Goal: Navigation & Orientation: Understand site structure

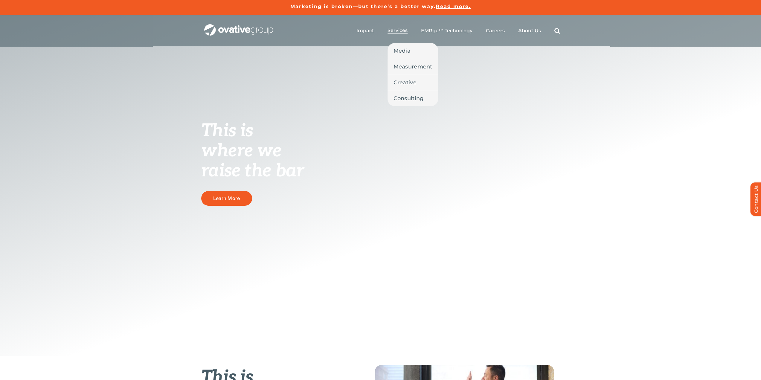
click at [400, 31] on span "Services" at bounding box center [397, 31] width 20 height 6
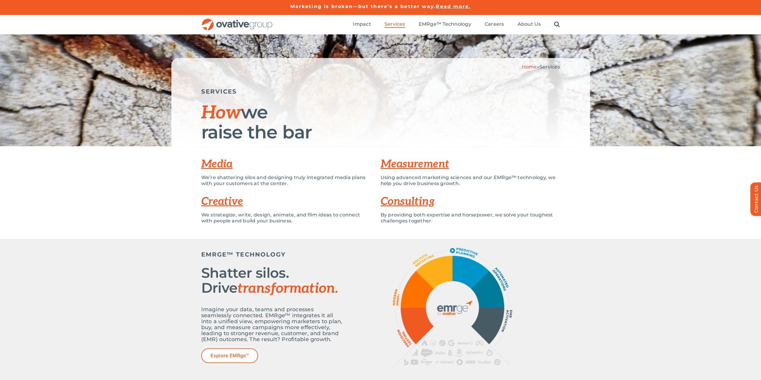
click at [413, 166] on link "Measurement" at bounding box center [415, 164] width 68 height 13
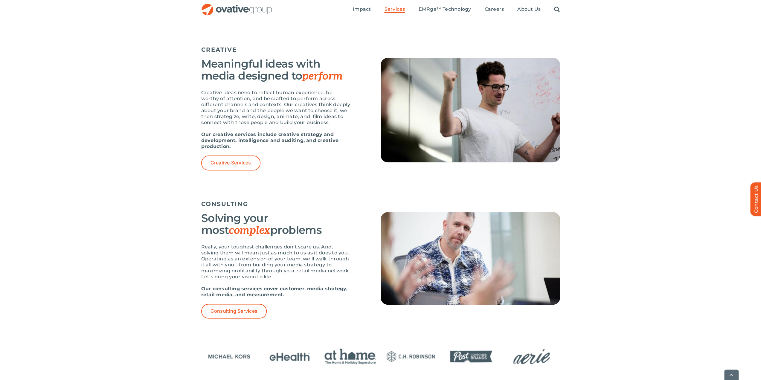
scroll to position [645, 0]
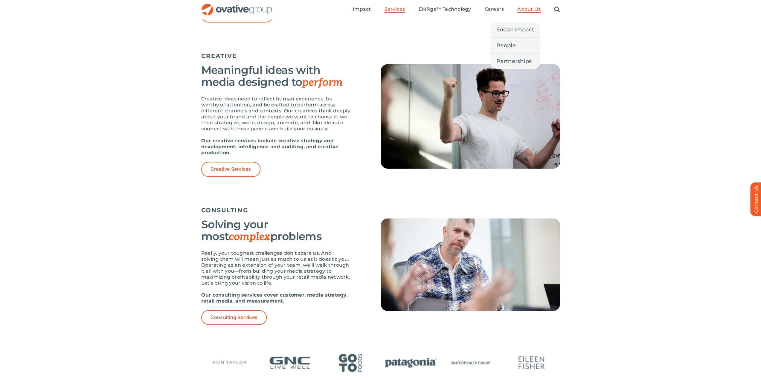
click at [533, 9] on span "About Us" at bounding box center [528, 9] width 23 height 6
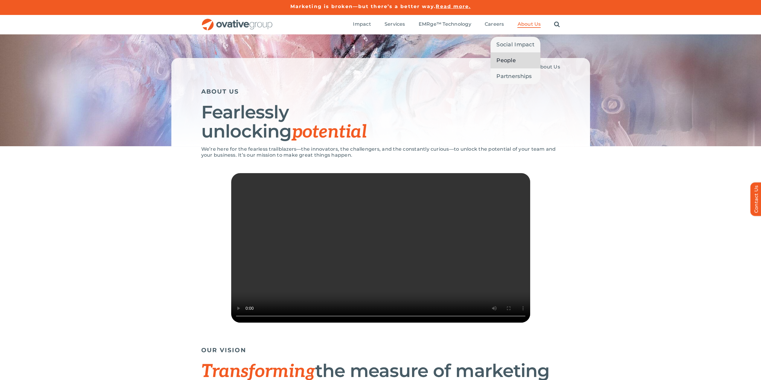
click at [511, 56] on span "People" at bounding box center [505, 60] width 19 height 8
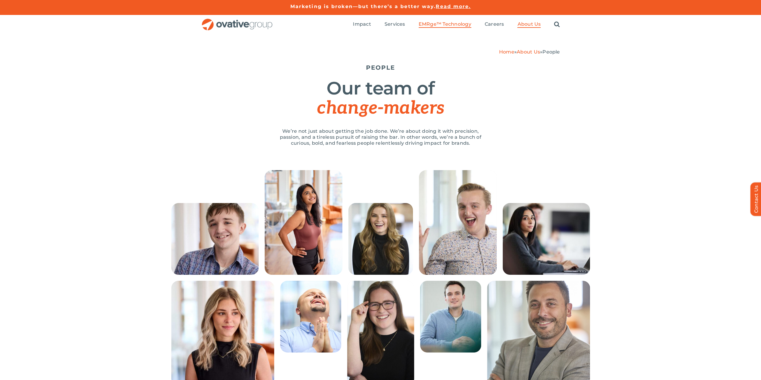
click at [437, 27] on span "EMRge™ Technology" at bounding box center [444, 24] width 53 height 6
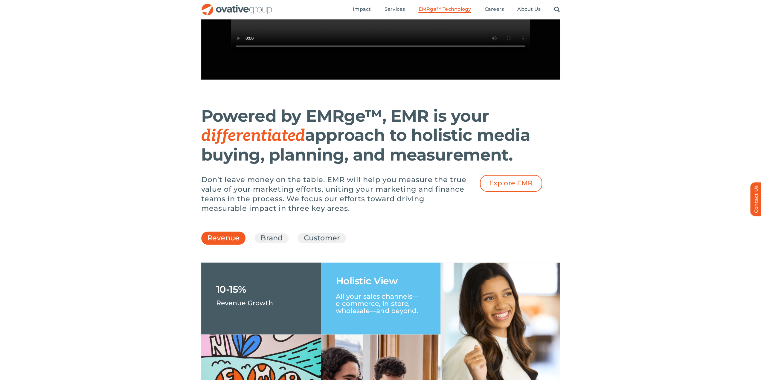
scroll to position [548, 0]
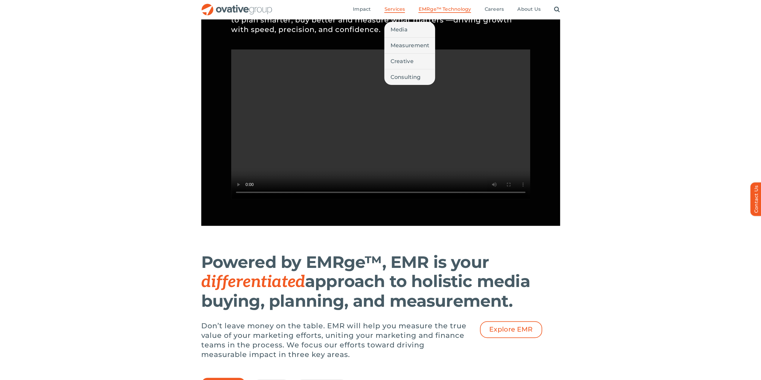
click at [394, 12] on span "Services" at bounding box center [394, 9] width 21 height 6
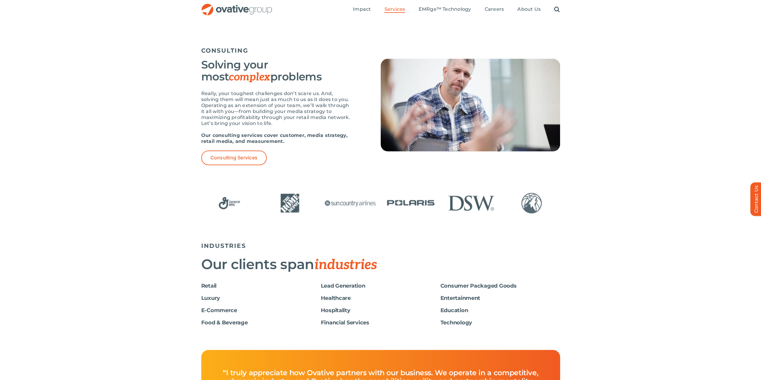
scroll to position [797, 0]
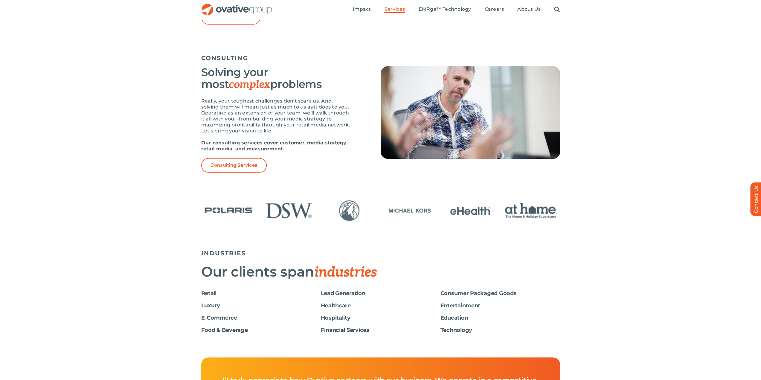
click at [470, 260] on div "Home » Services SERVICES How we raise the bar Media We’re shattering silos and …" at bounding box center [380, 101] width 743 height 1728
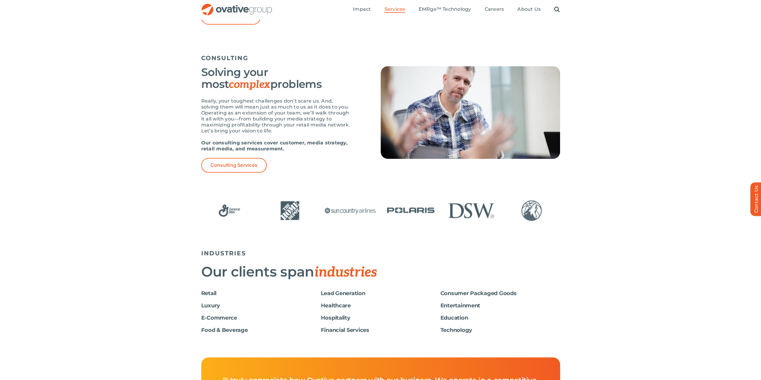
click at [533, 210] on img "12 / 24" at bounding box center [531, 210] width 56 height 23
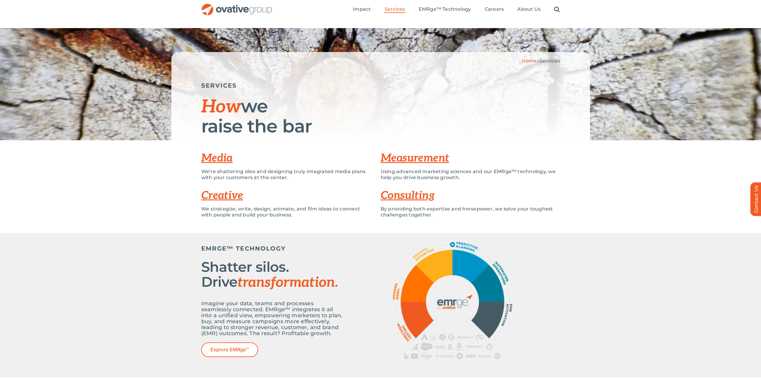
scroll to position [0, 0]
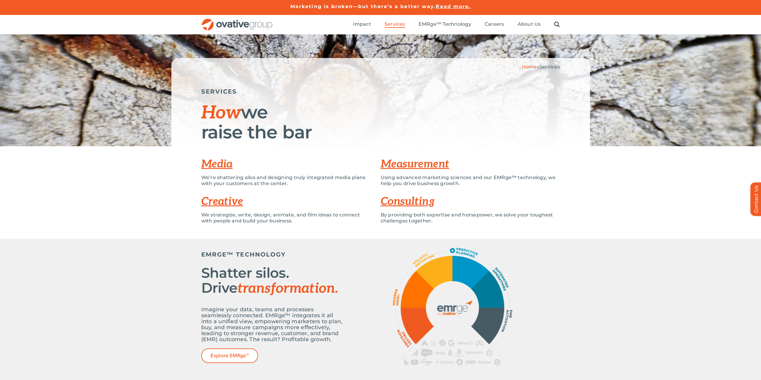
click at [250, 27] on img "OG_Full_horizontal_RGB" at bounding box center [237, 25] width 72 height 12
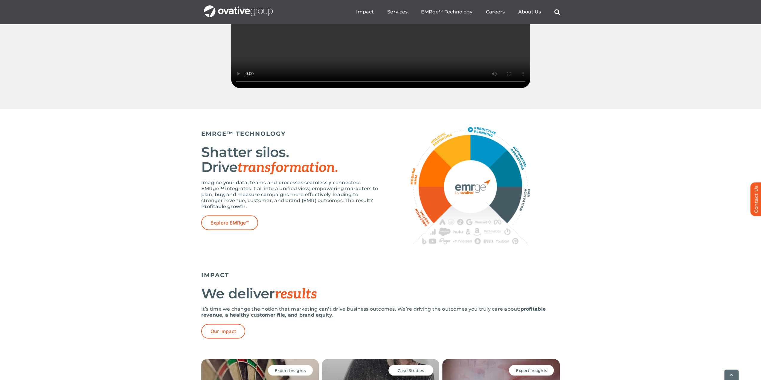
scroll to position [1196, 0]
